Goal: Use online tool/utility: Utilize a website feature to perform a specific function

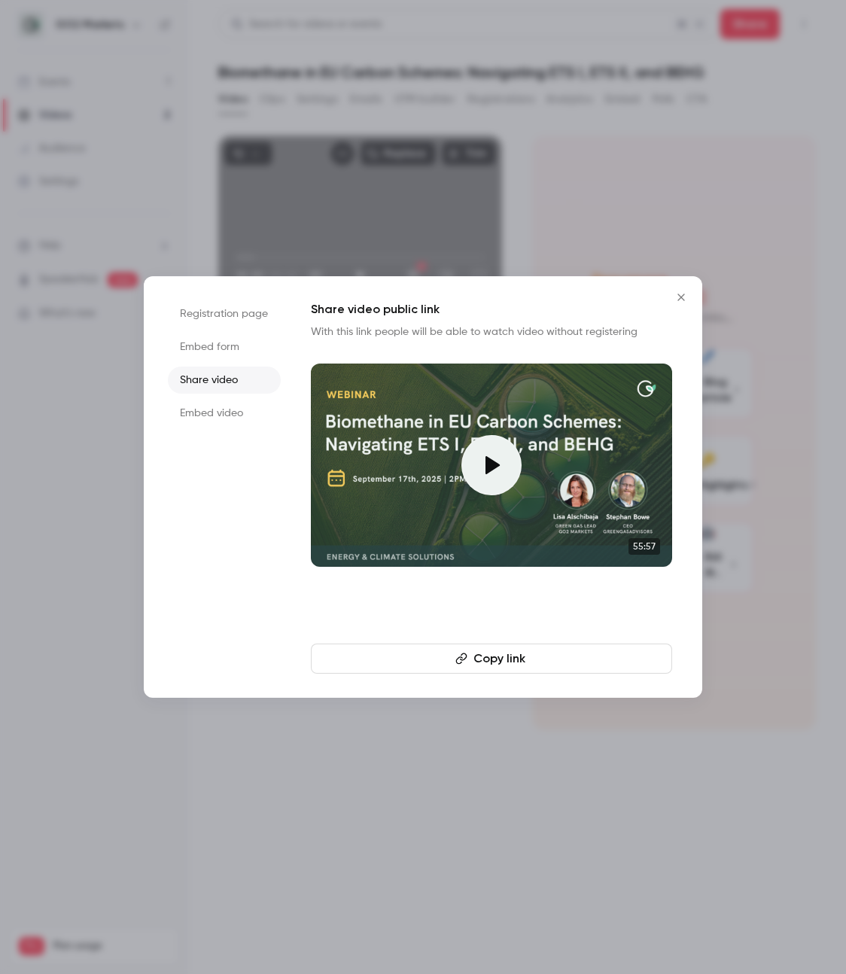
click at [495, 472] on icon at bounding box center [491, 465] width 24 height 24
click at [684, 296] on icon "Close" at bounding box center [681, 297] width 18 height 12
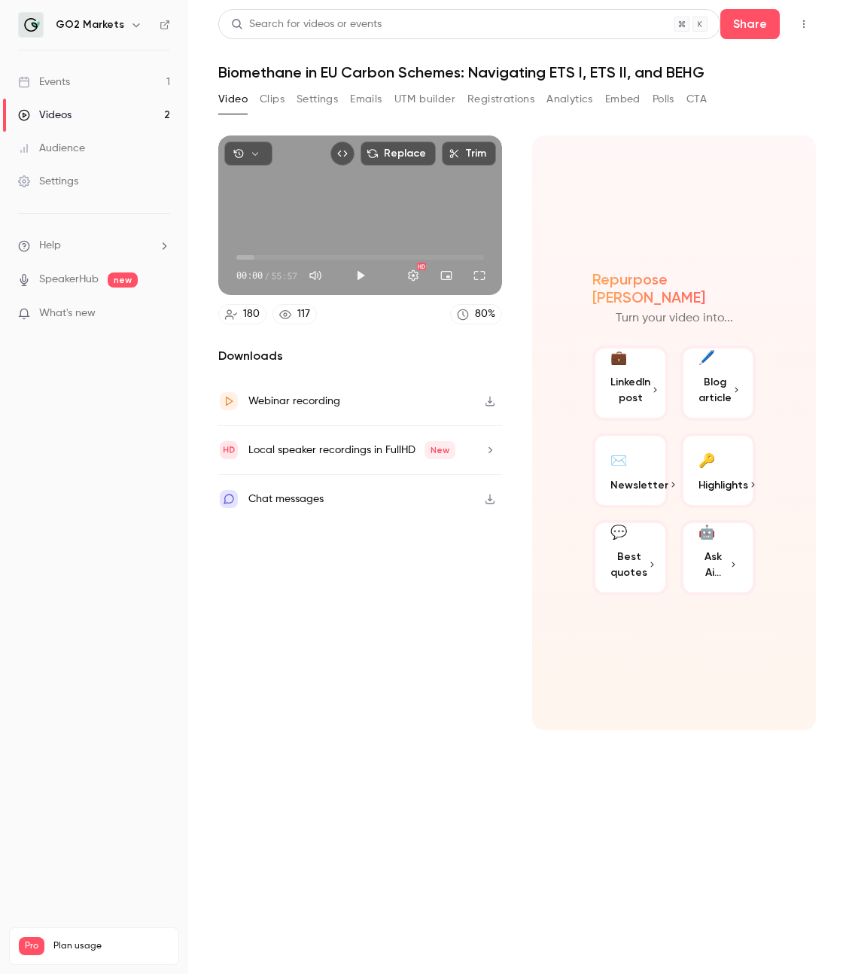
click at [457, 197] on div "Replace Trim 00:00 00:00 / 55:57 HD" at bounding box center [360, 214] width 284 height 159
type input "***"
click at [481, 154] on button "Trim" at bounding box center [469, 153] width 54 height 24
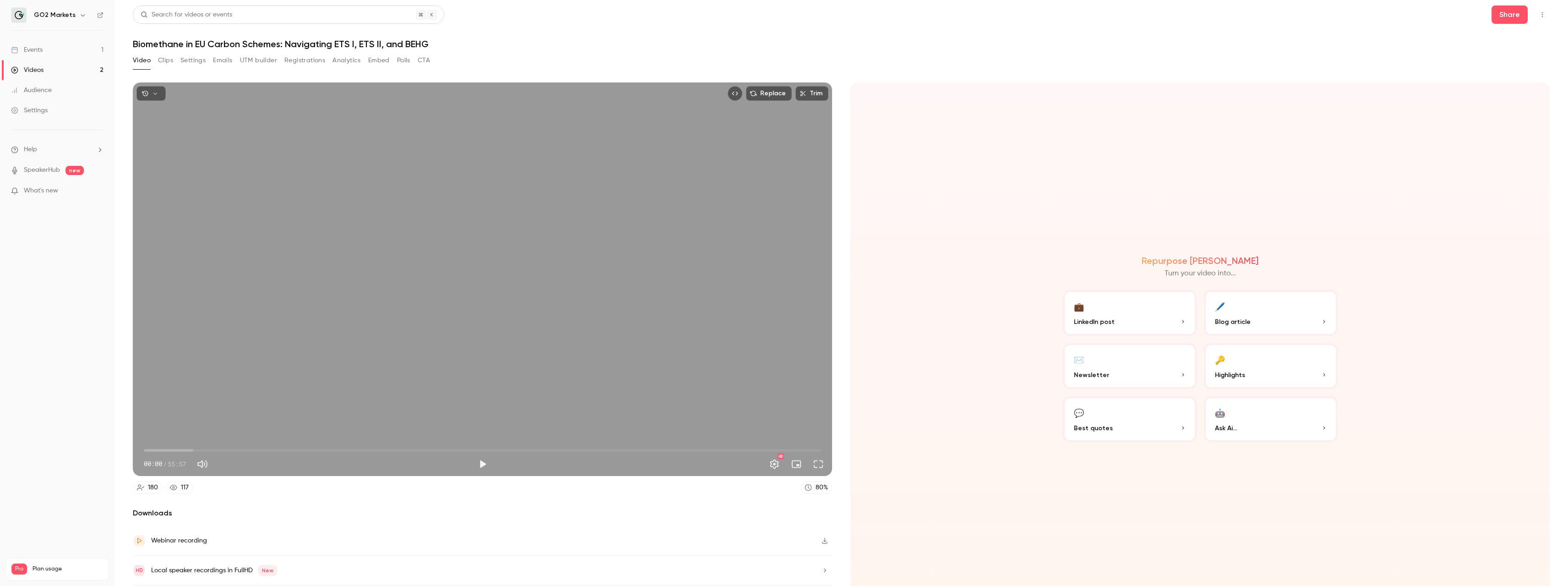
click at [514, 96] on button "Trim" at bounding box center [812, 93] width 33 height 15
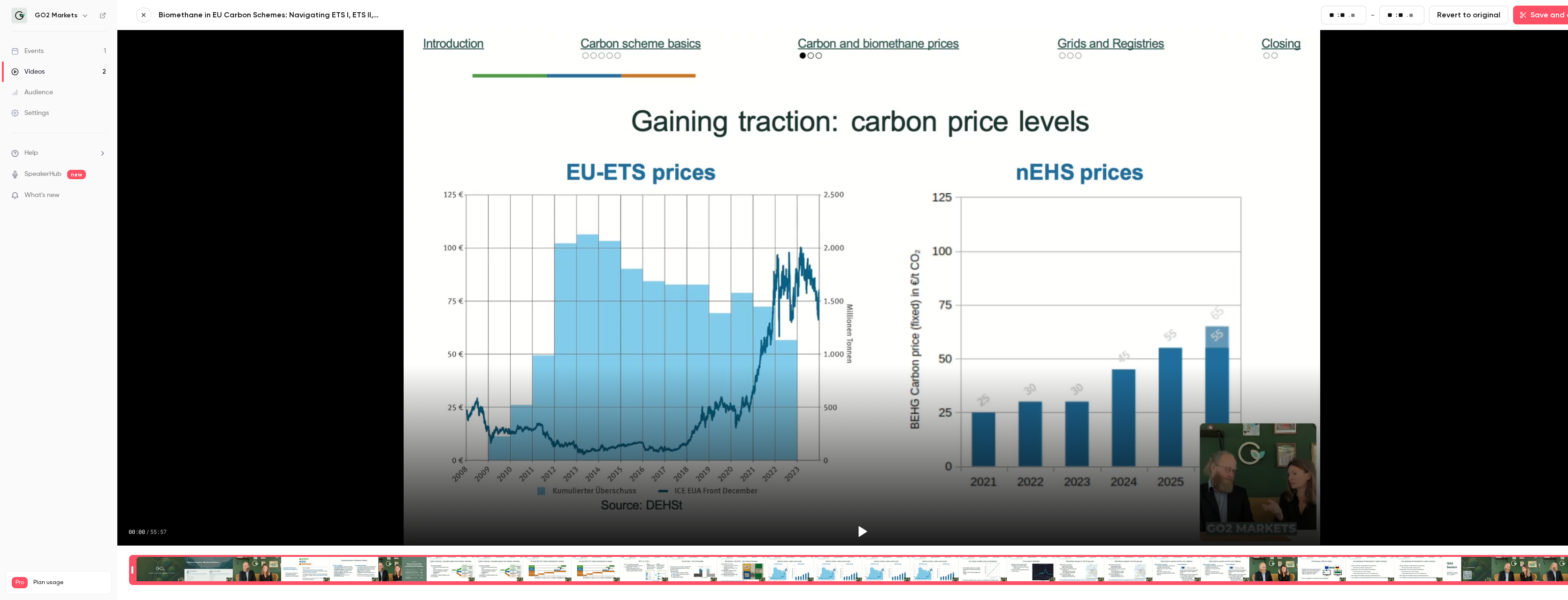
scroll to position [0, 1]
